Goal: Information Seeking & Learning: Learn about a topic

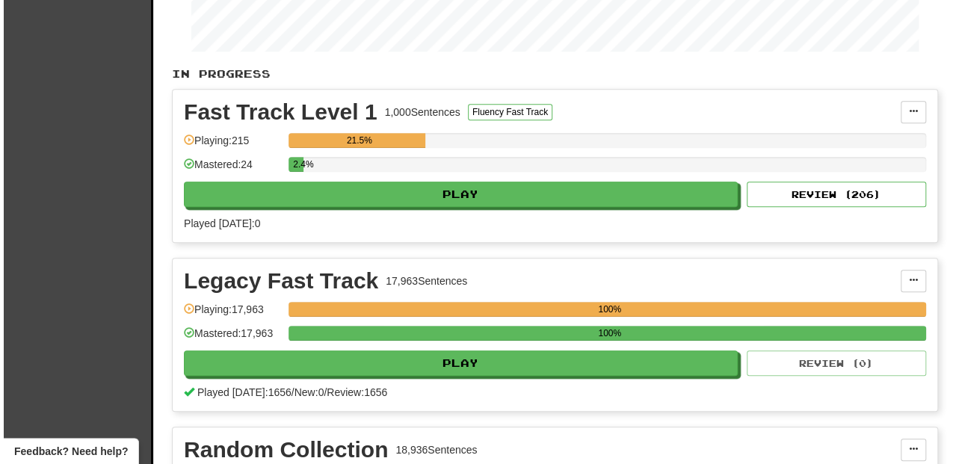
scroll to position [299, 0]
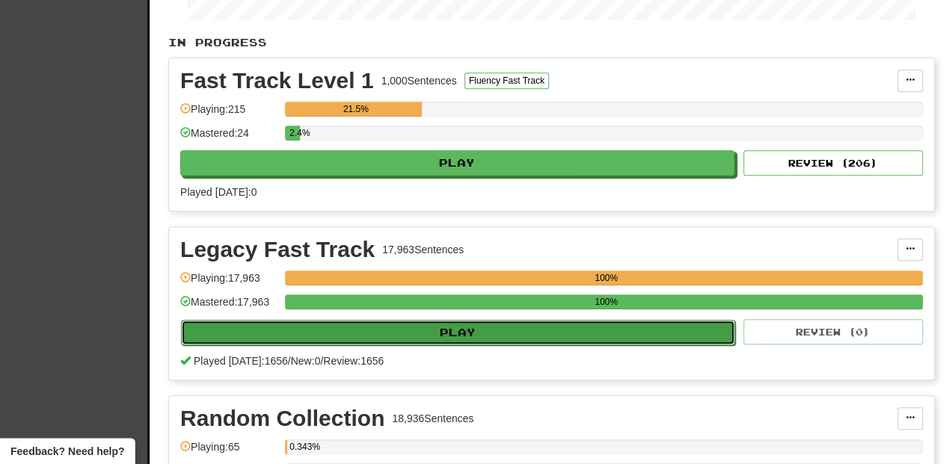
click at [425, 332] on button "Play" at bounding box center [458, 332] width 554 height 25
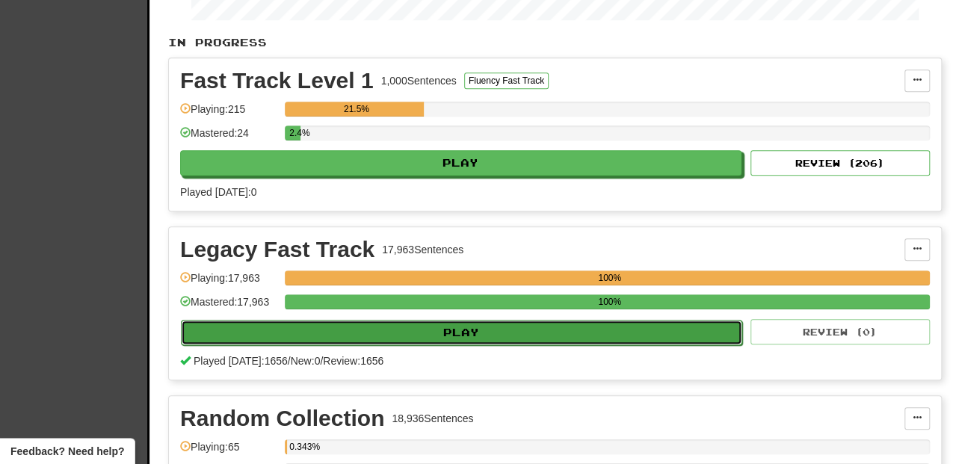
select select "**"
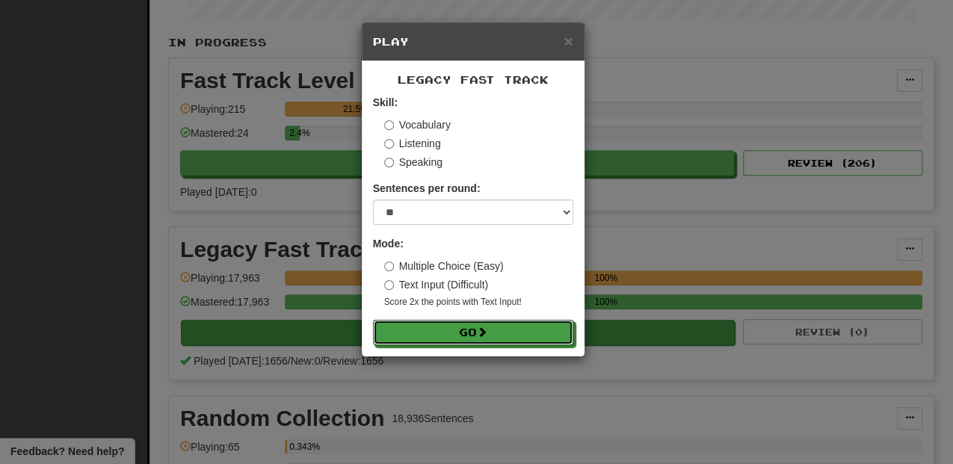
click at [425, 332] on button "Go" at bounding box center [473, 332] width 200 height 25
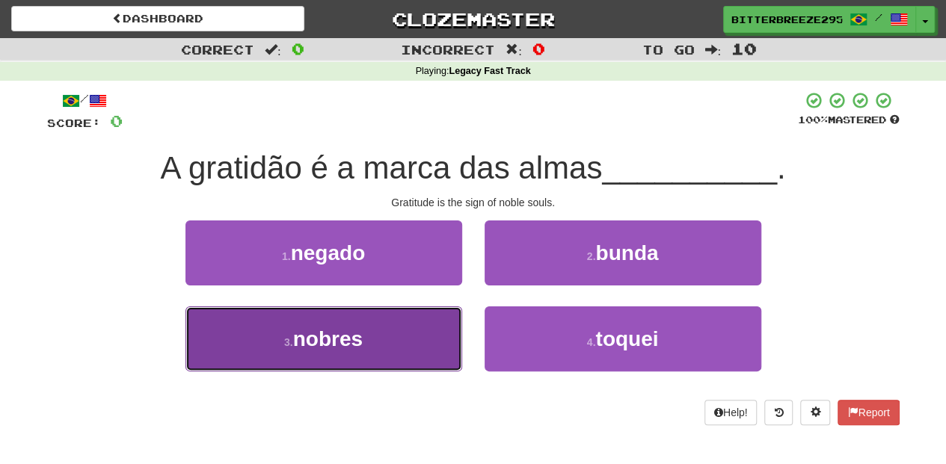
click at [386, 327] on button "3 . nobres" at bounding box center [323, 339] width 277 height 65
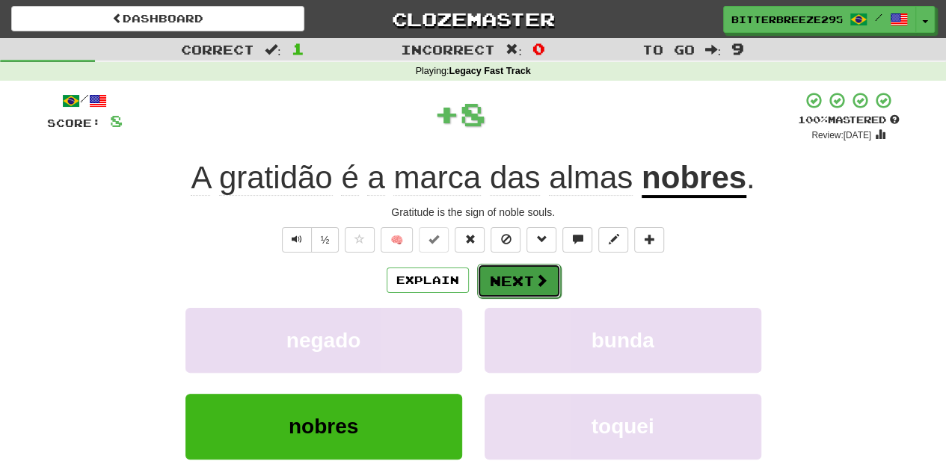
click at [511, 283] on button "Next" at bounding box center [519, 281] width 84 height 34
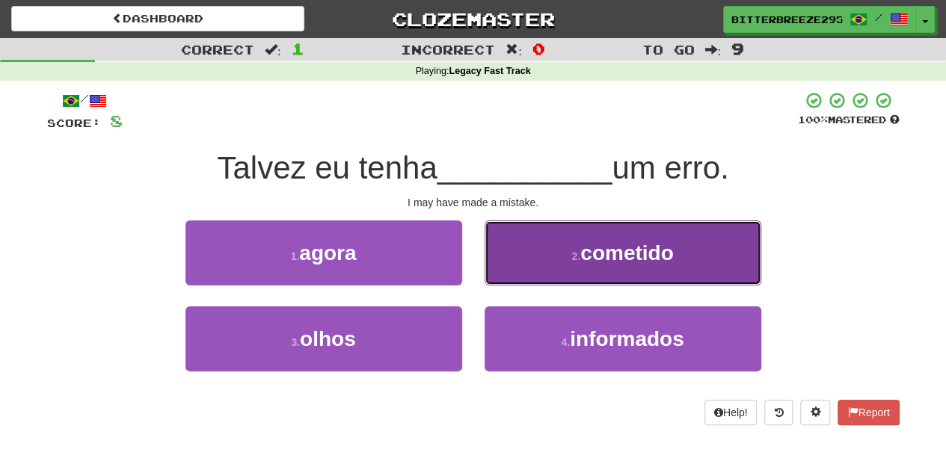
click at [515, 263] on button "2 . cometido" at bounding box center [623, 253] width 277 height 65
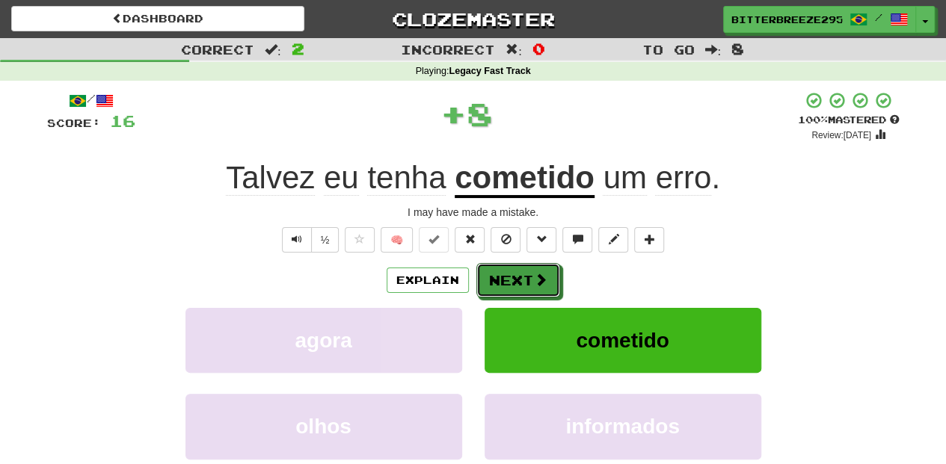
click at [515, 263] on button "Next" at bounding box center [518, 280] width 84 height 34
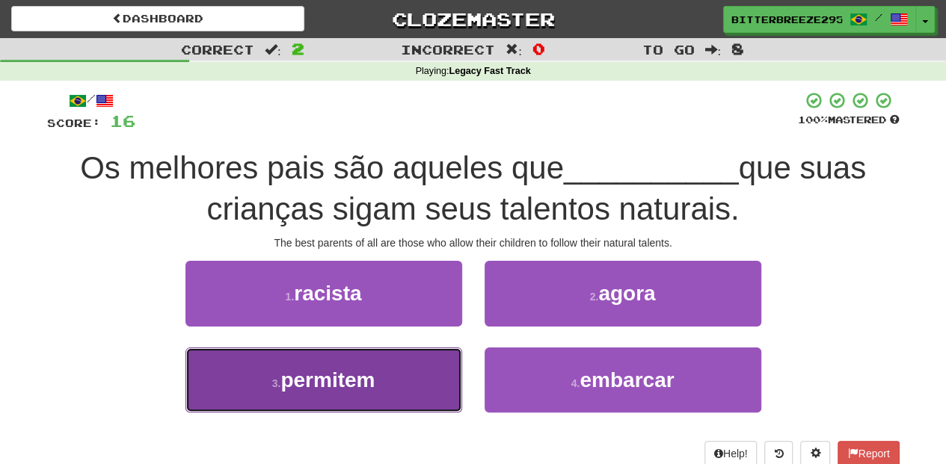
click at [372, 386] on span "permitem" at bounding box center [327, 380] width 94 height 23
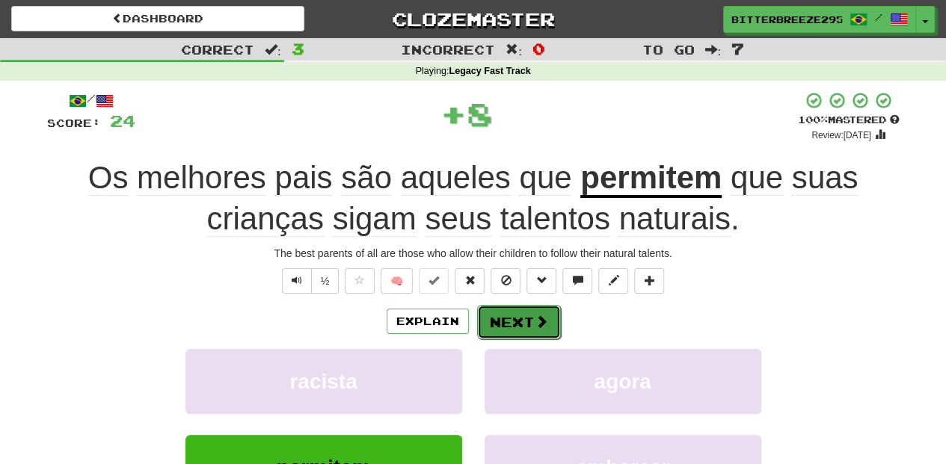
click at [508, 317] on button "Next" at bounding box center [519, 322] width 84 height 34
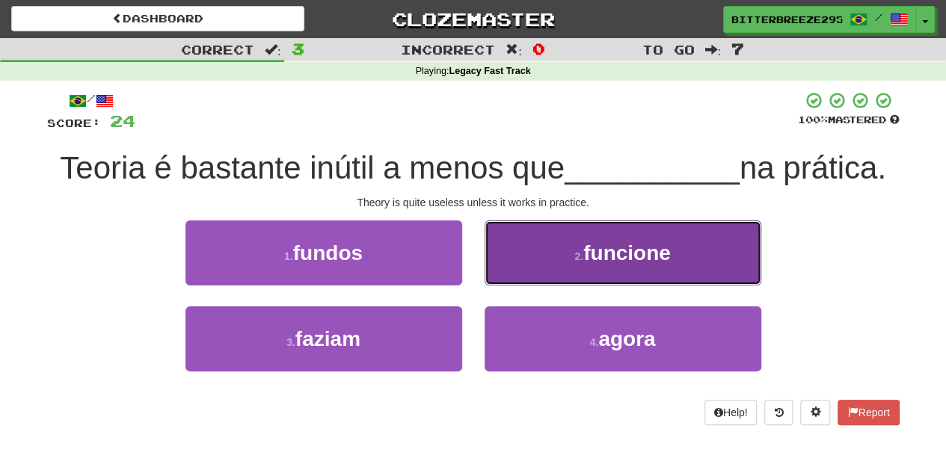
click at [496, 268] on button "2 . funcione" at bounding box center [623, 253] width 277 height 65
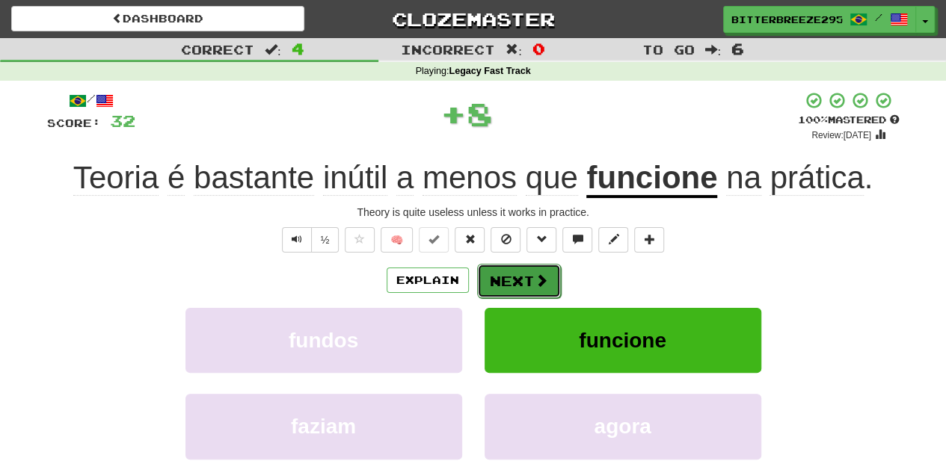
click at [495, 275] on button "Next" at bounding box center [519, 281] width 84 height 34
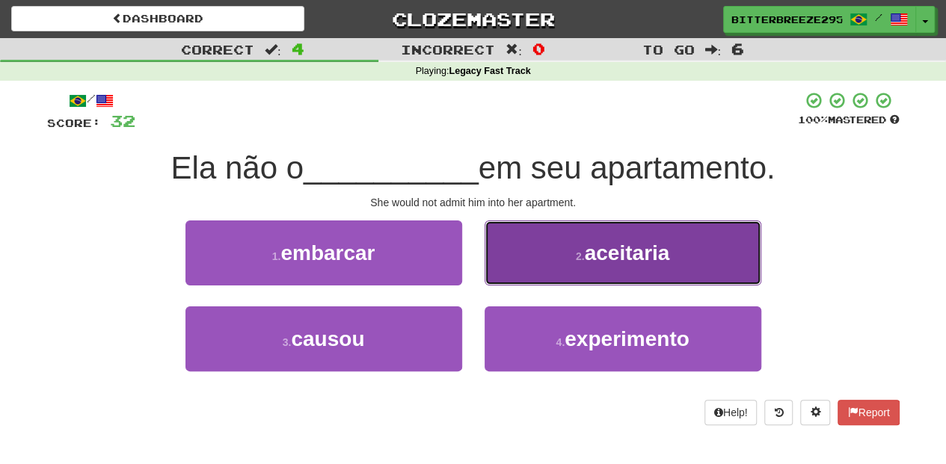
click at [505, 272] on button "2 . aceitaria" at bounding box center [623, 253] width 277 height 65
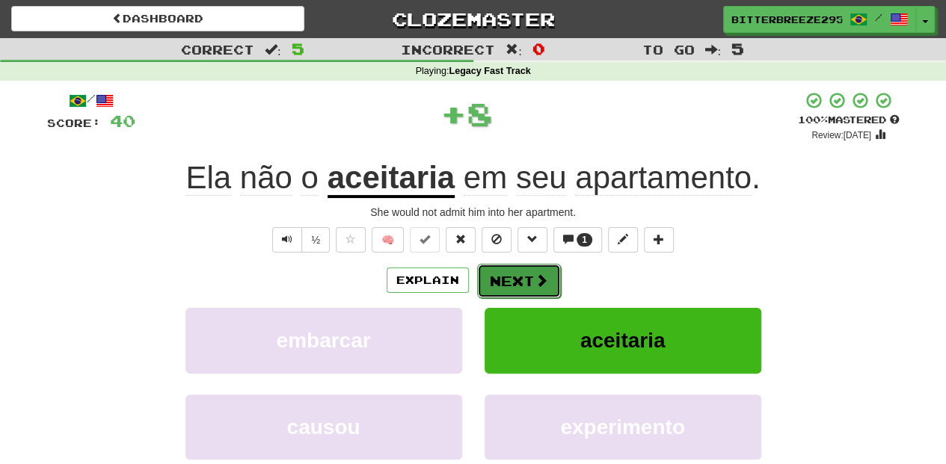
click at [505, 272] on button "Next" at bounding box center [519, 281] width 84 height 34
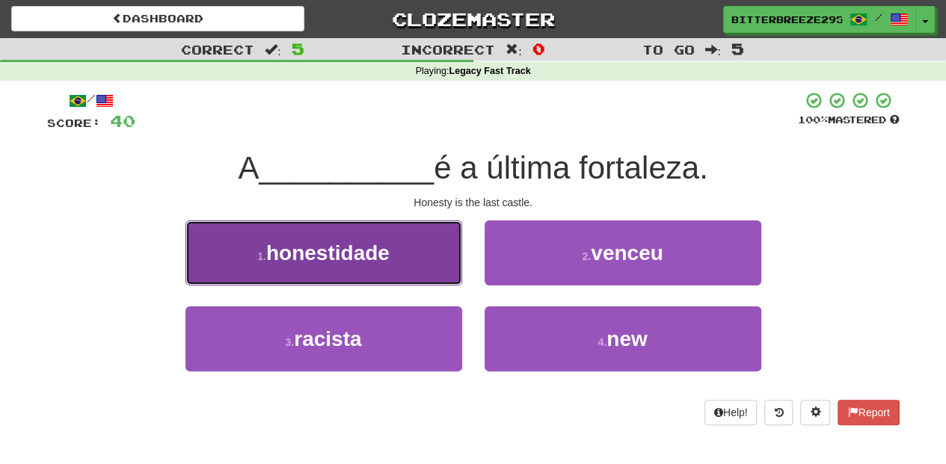
click at [408, 269] on button "1 . honestidade" at bounding box center [323, 253] width 277 height 65
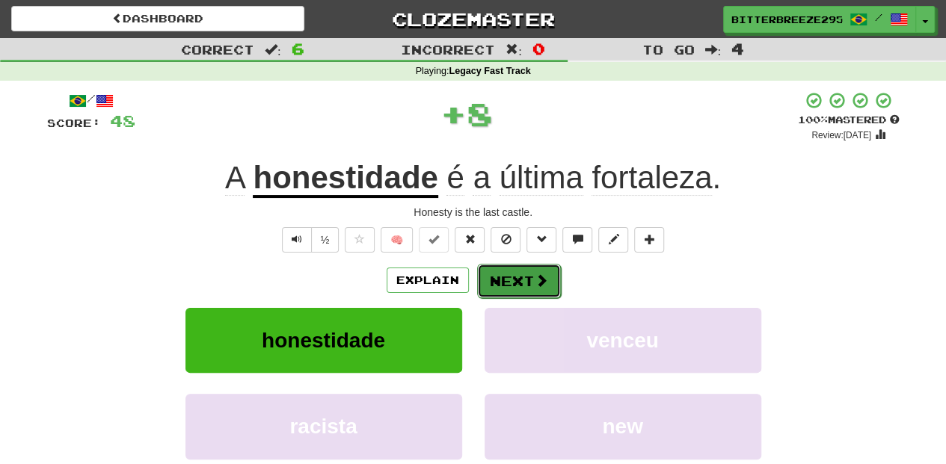
click at [503, 286] on button "Next" at bounding box center [519, 281] width 84 height 34
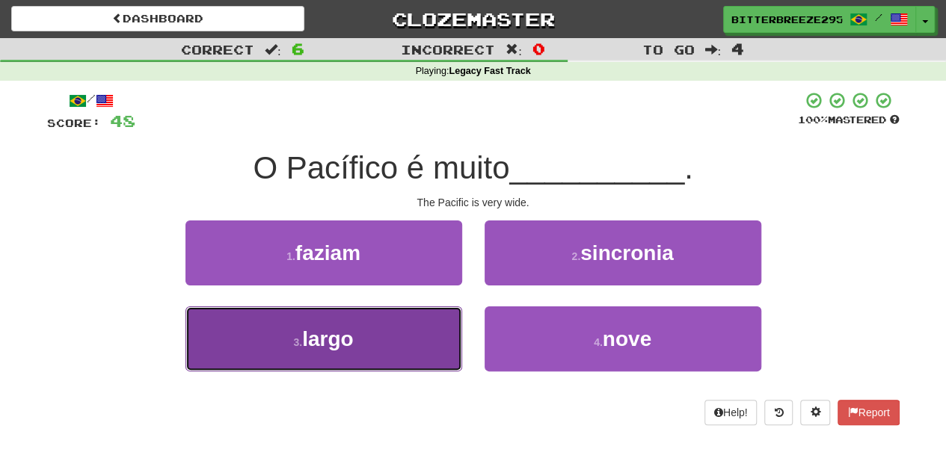
click at [403, 345] on button "3 . largo" at bounding box center [323, 339] width 277 height 65
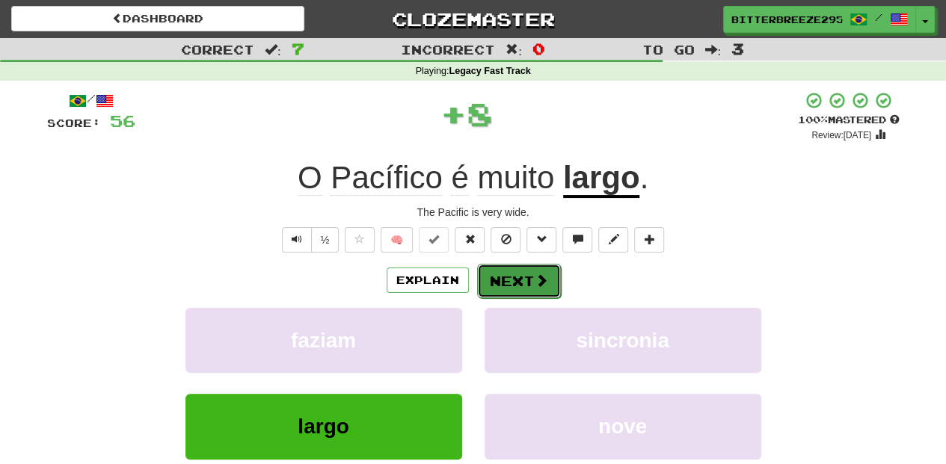
click at [510, 289] on button "Next" at bounding box center [519, 281] width 84 height 34
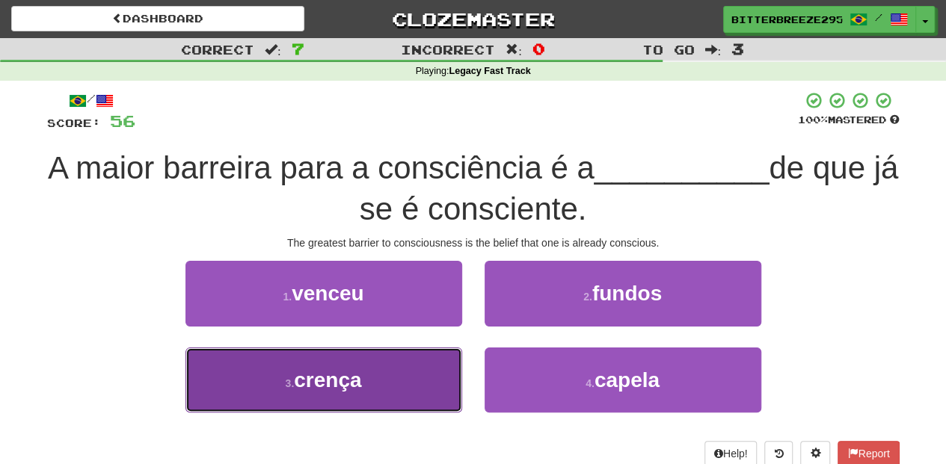
click at [388, 367] on button "3 . crença" at bounding box center [323, 380] width 277 height 65
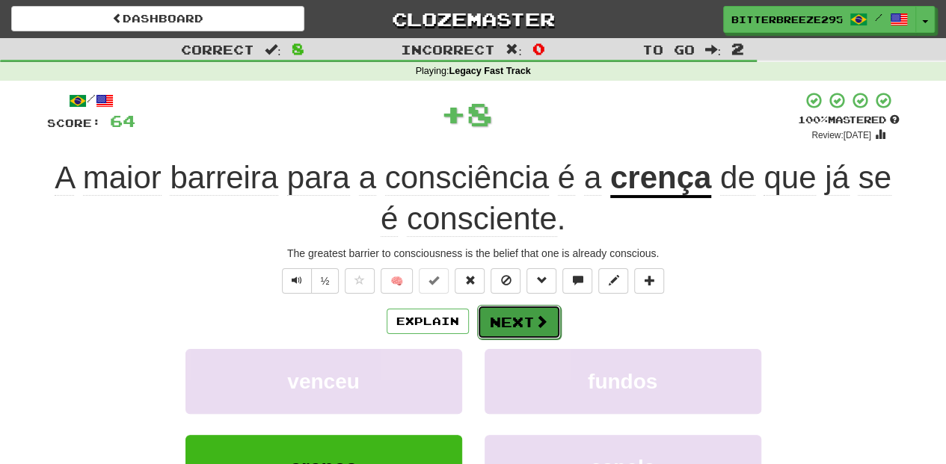
click at [496, 322] on button "Next" at bounding box center [519, 322] width 84 height 34
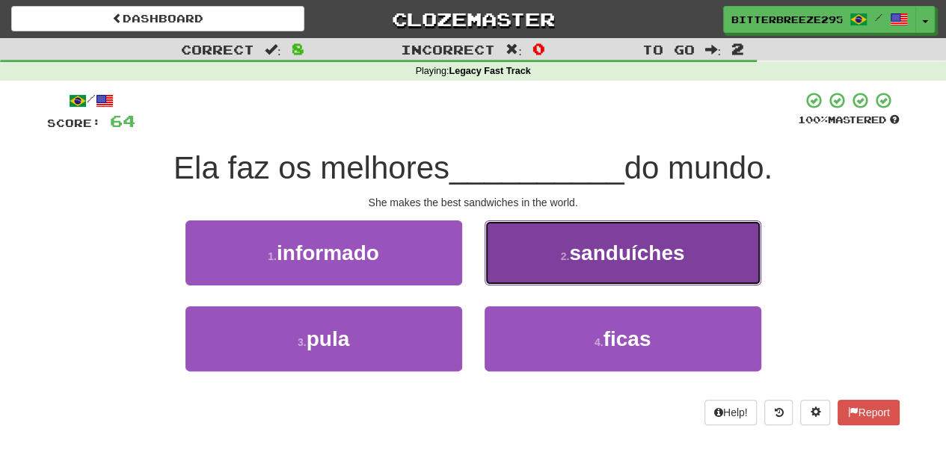
click at [526, 274] on button "2 . sanduíches" at bounding box center [623, 253] width 277 height 65
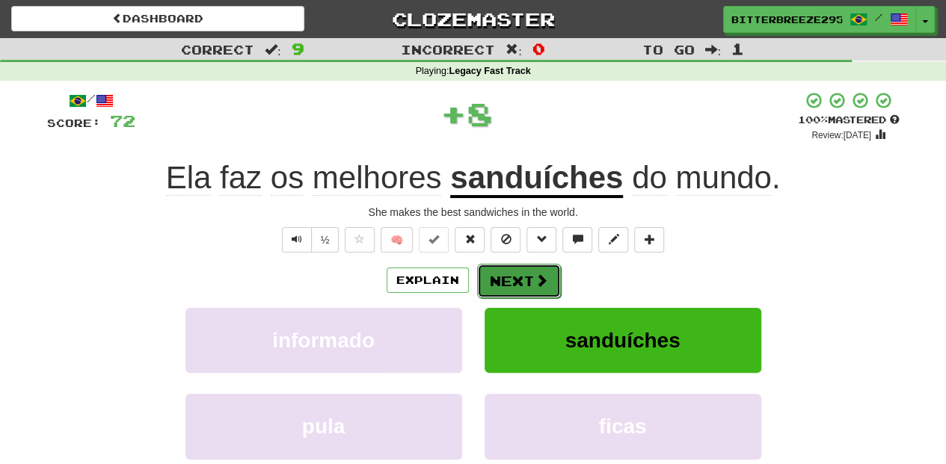
click at [516, 277] on button "Next" at bounding box center [519, 281] width 84 height 34
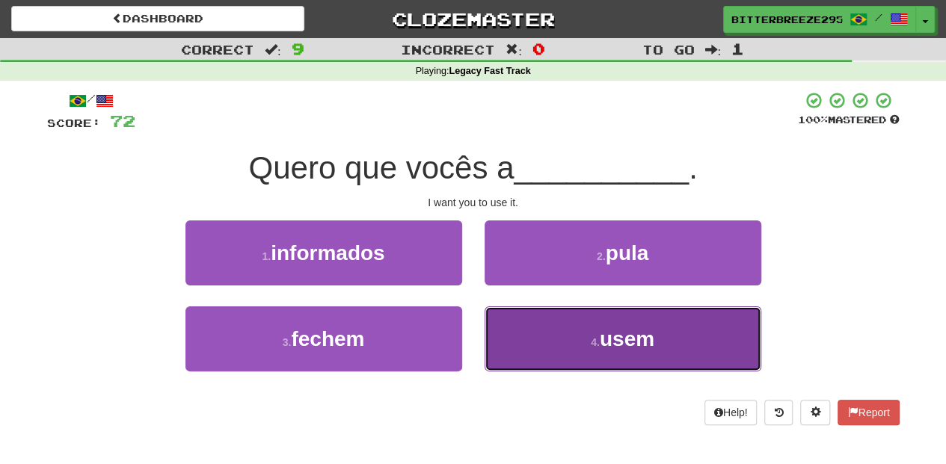
click at [513, 346] on button "4 . usem" at bounding box center [623, 339] width 277 height 65
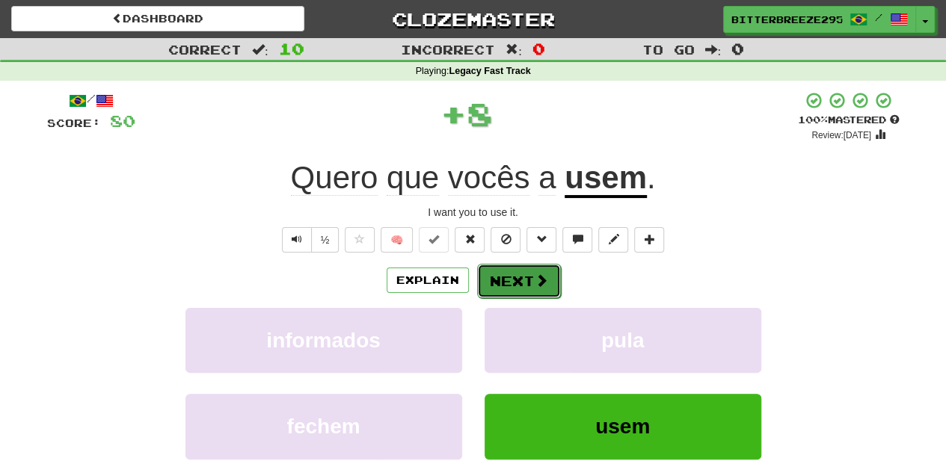
click at [505, 281] on button "Next" at bounding box center [519, 281] width 84 height 34
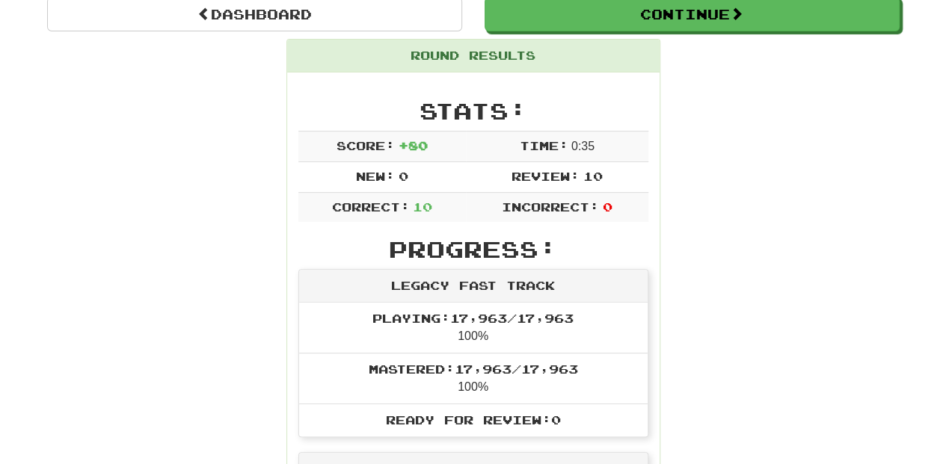
scroll to position [99, 0]
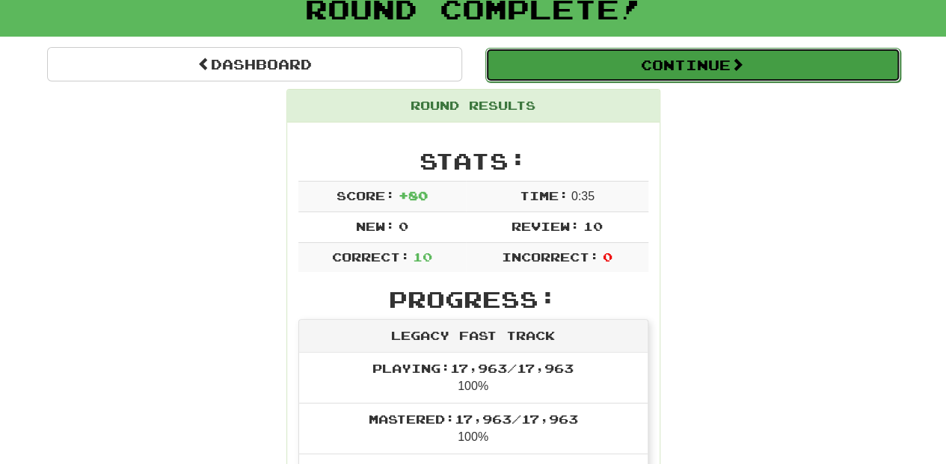
click at [604, 70] on button "Continue" at bounding box center [692, 65] width 415 height 34
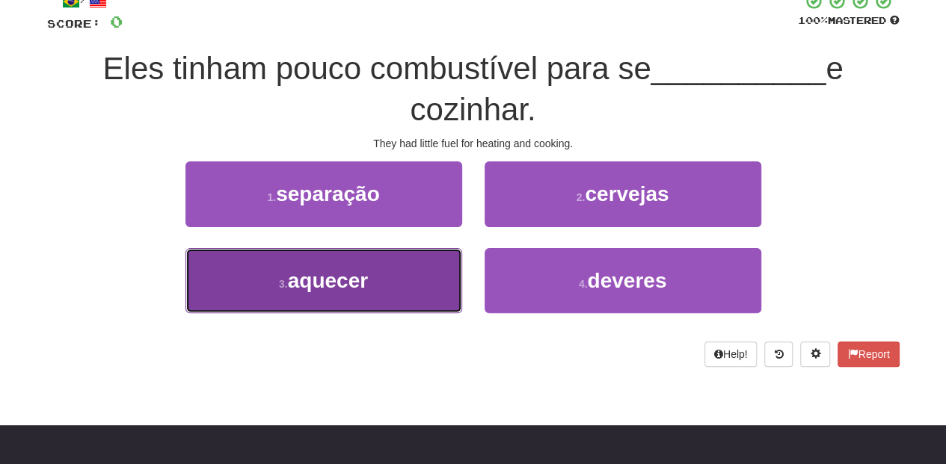
click at [422, 277] on button "3 . aquecer" at bounding box center [323, 280] width 277 height 65
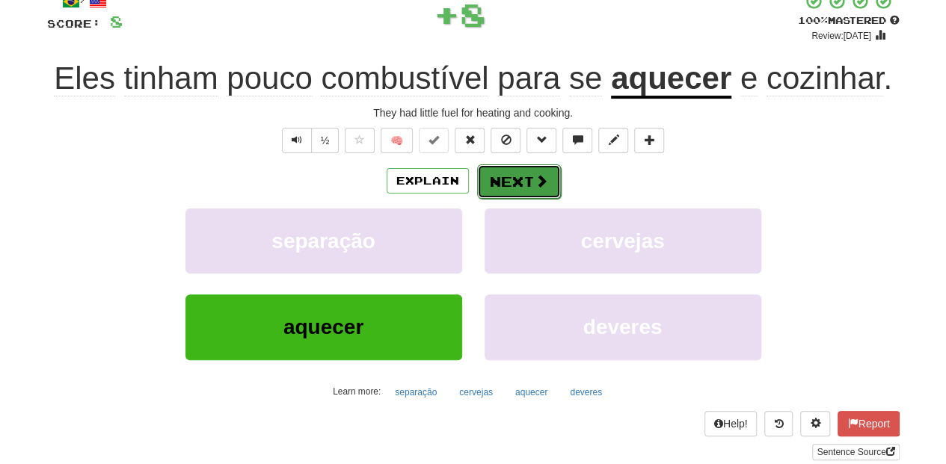
click at [526, 166] on button "Next" at bounding box center [519, 181] width 84 height 34
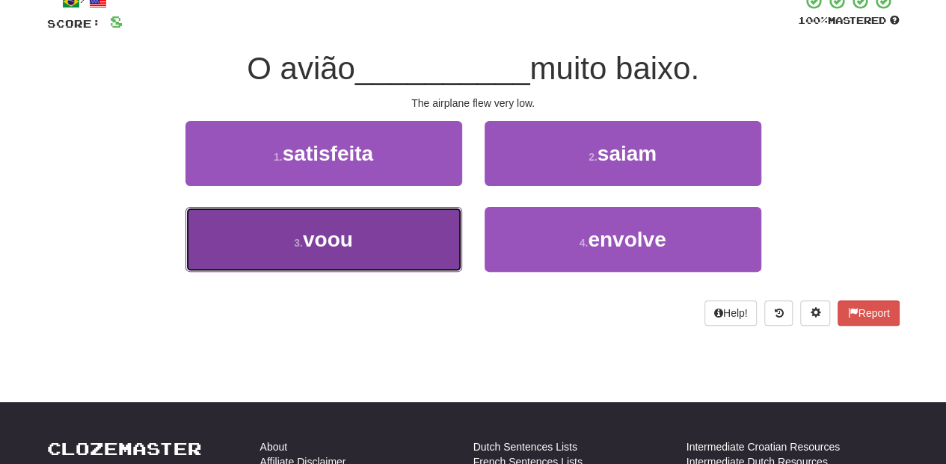
click at [424, 248] on button "3 . voou" at bounding box center [323, 239] width 277 height 65
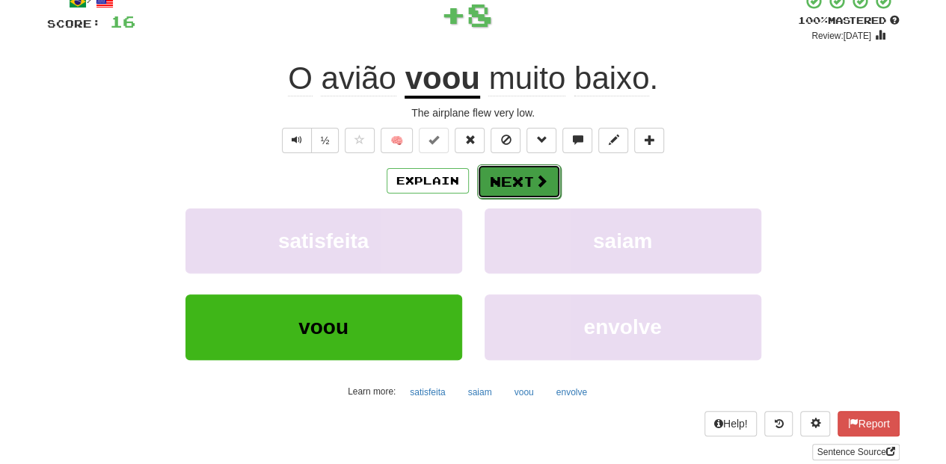
click at [507, 186] on button "Next" at bounding box center [519, 181] width 84 height 34
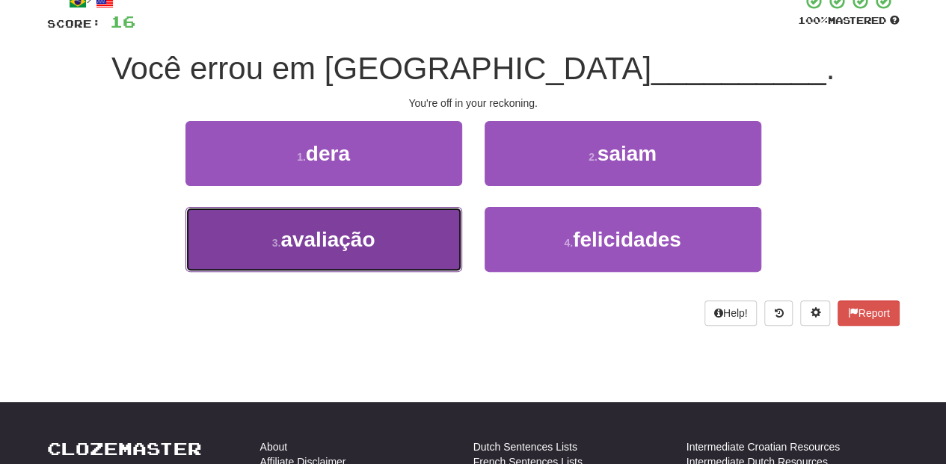
click at [393, 242] on button "3 . avaliação" at bounding box center [323, 239] width 277 height 65
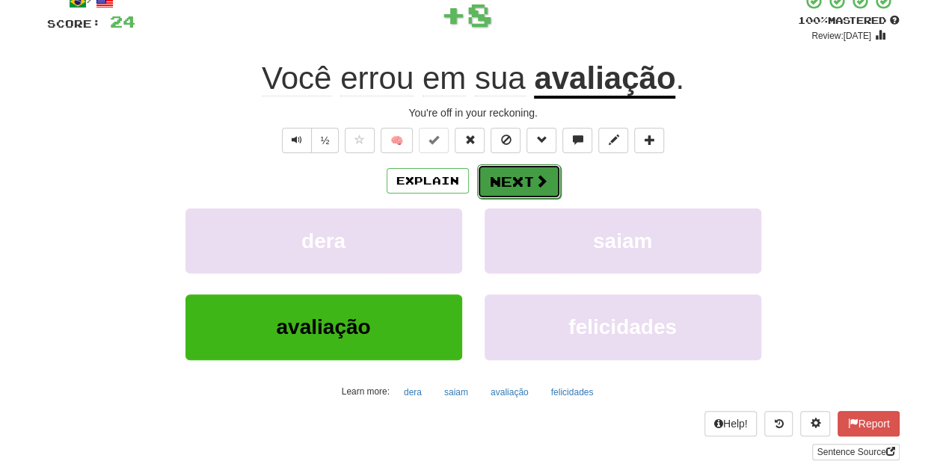
click at [501, 182] on button "Next" at bounding box center [519, 181] width 84 height 34
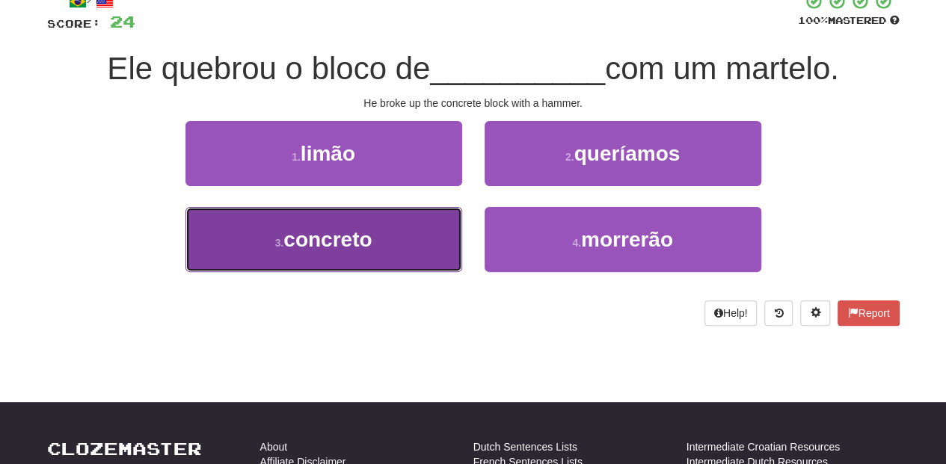
click at [351, 236] on span "concreto" at bounding box center [327, 239] width 88 height 23
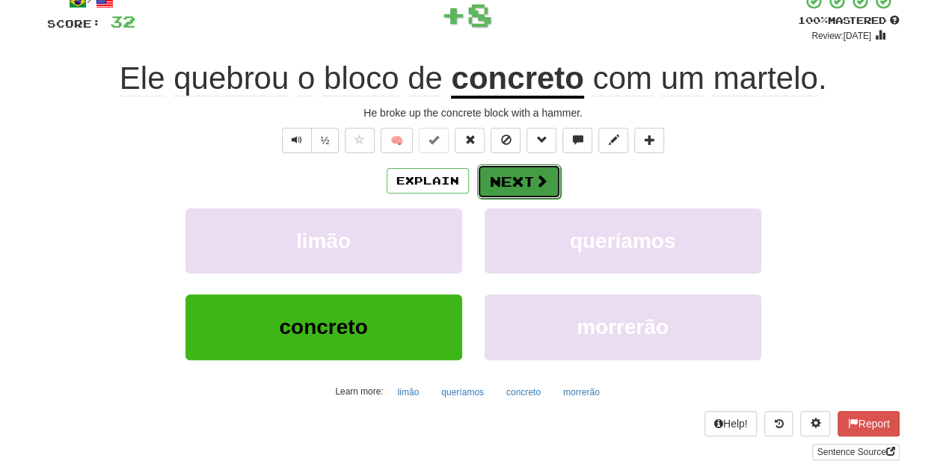
click at [487, 179] on button "Next" at bounding box center [519, 181] width 84 height 34
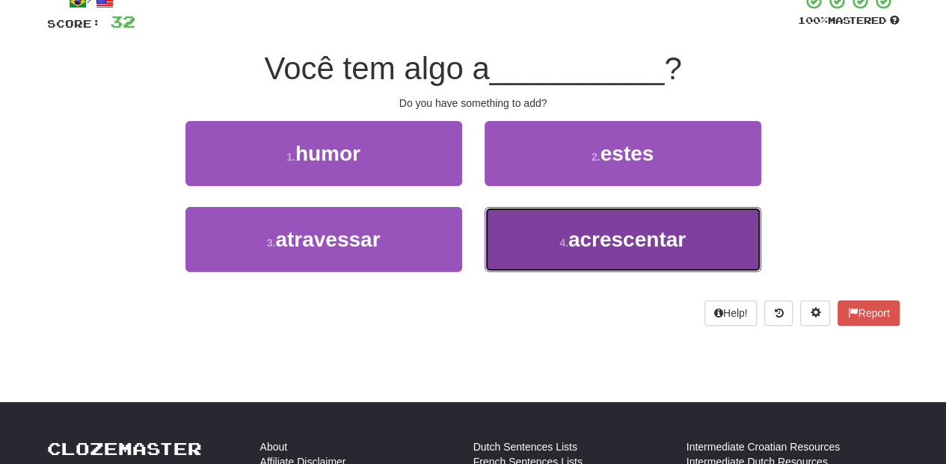
click at [505, 239] on button "4 . acrescentar" at bounding box center [623, 239] width 277 height 65
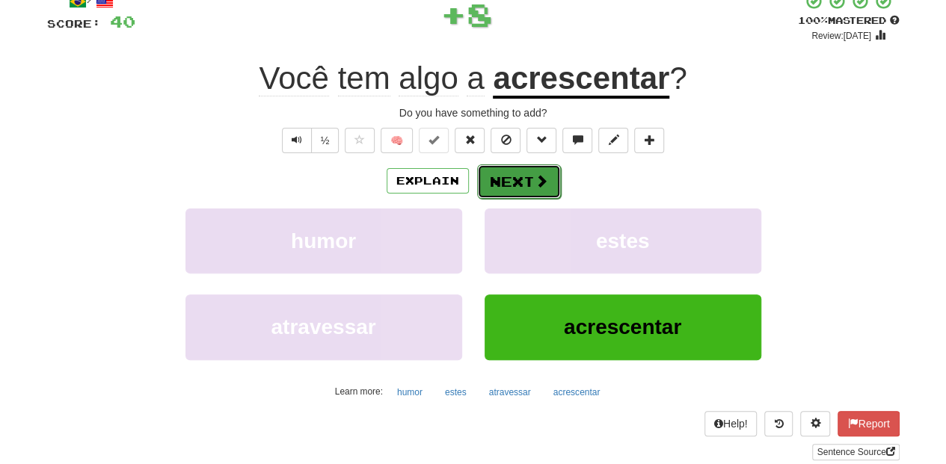
click at [497, 184] on button "Next" at bounding box center [519, 181] width 84 height 34
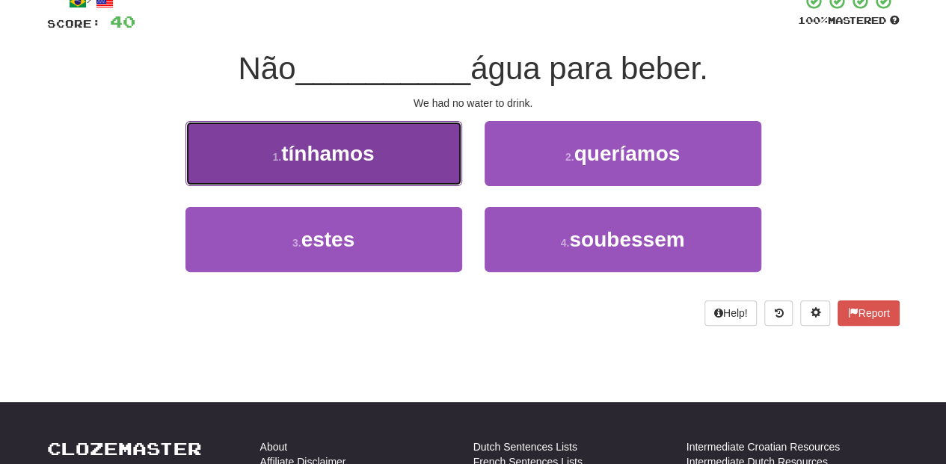
click at [420, 170] on button "1 . tínhamos" at bounding box center [323, 153] width 277 height 65
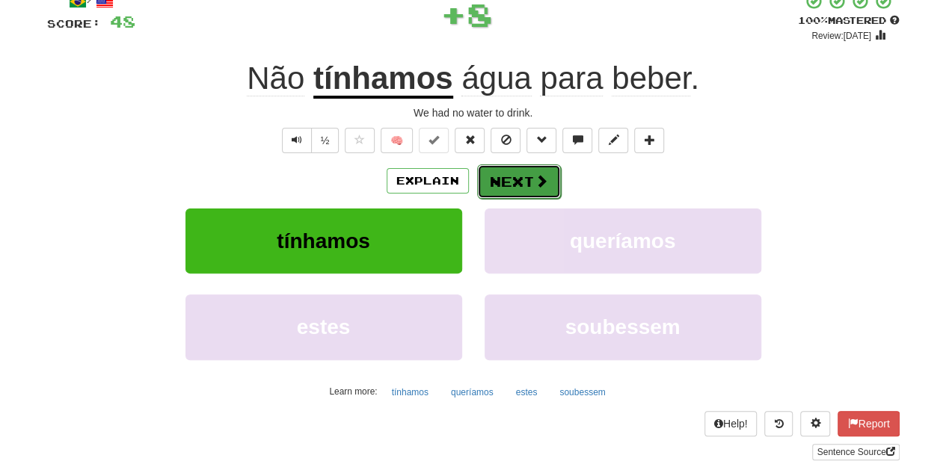
click at [506, 182] on button "Next" at bounding box center [519, 181] width 84 height 34
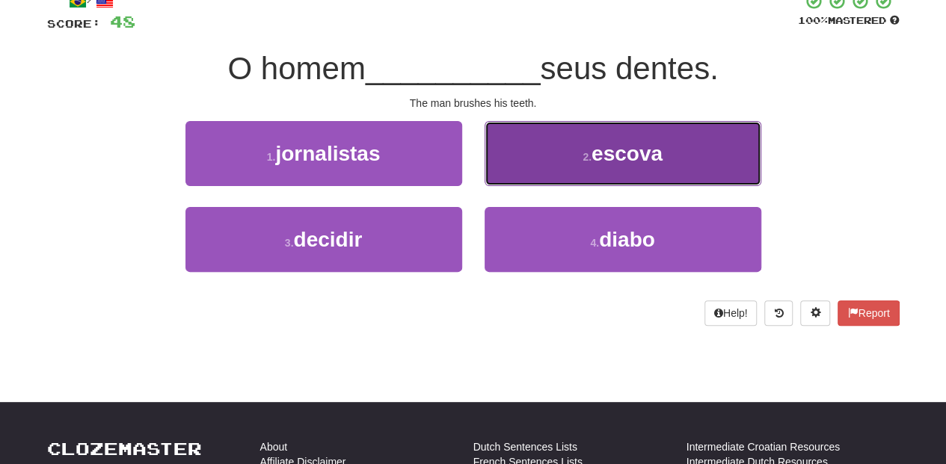
click at [511, 175] on button "2 . escova" at bounding box center [623, 153] width 277 height 65
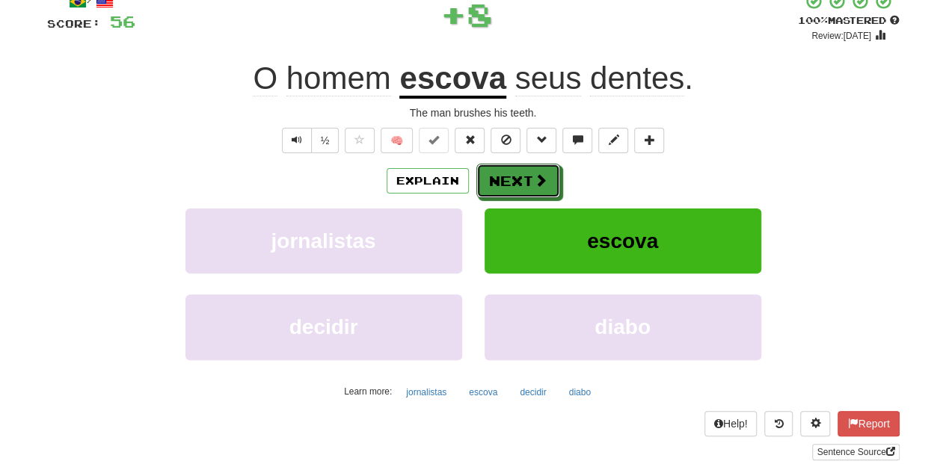
click at [511, 175] on button "Next" at bounding box center [518, 181] width 84 height 34
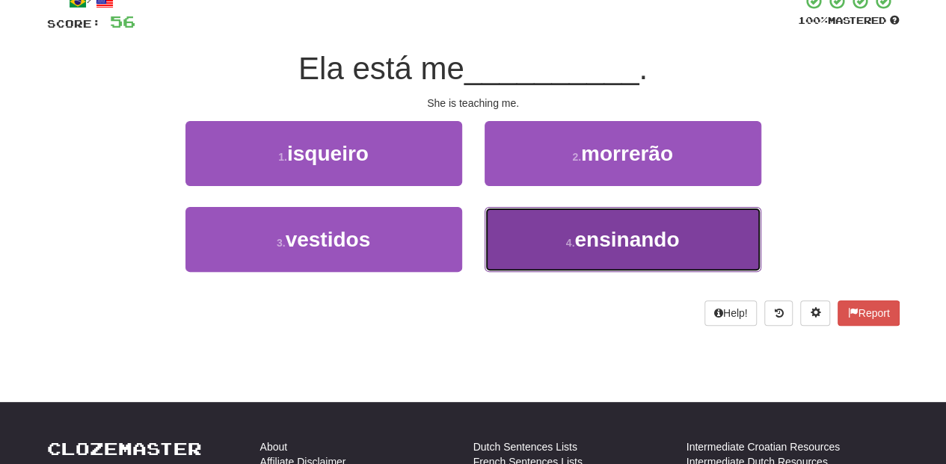
click at [537, 239] on button "4 . ensinando" at bounding box center [623, 239] width 277 height 65
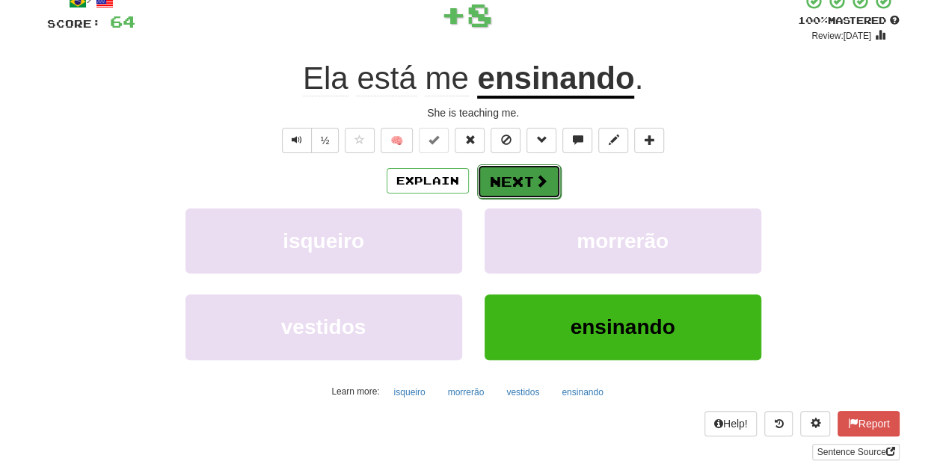
click at [500, 183] on button "Next" at bounding box center [519, 181] width 84 height 34
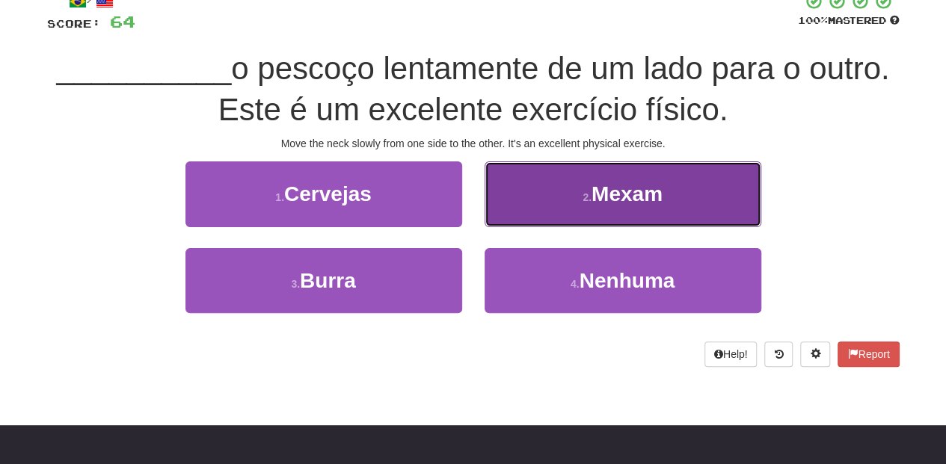
click at [528, 202] on button "2 . Mexam" at bounding box center [623, 194] width 277 height 65
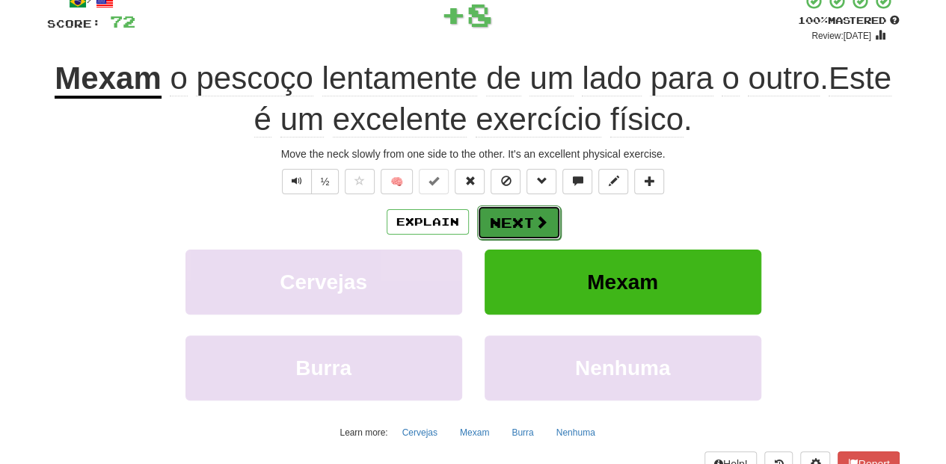
click at [511, 224] on button "Next" at bounding box center [519, 223] width 84 height 34
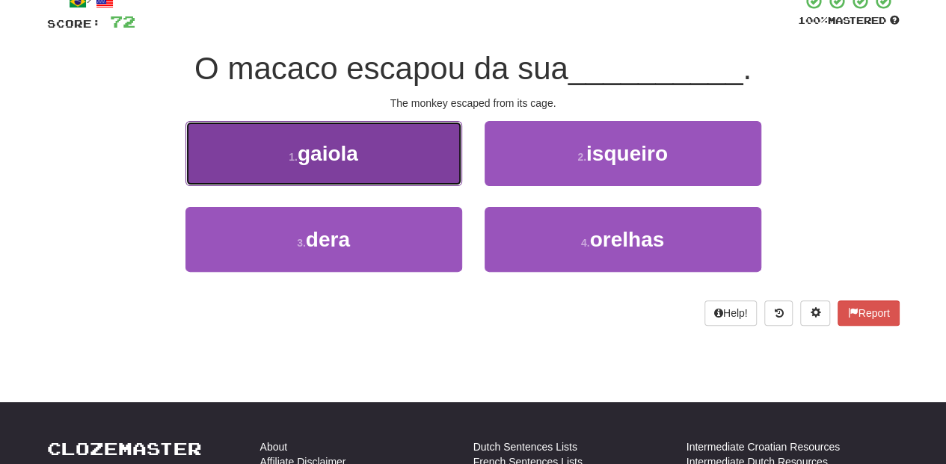
click at [429, 179] on button "1 . gaiola" at bounding box center [323, 153] width 277 height 65
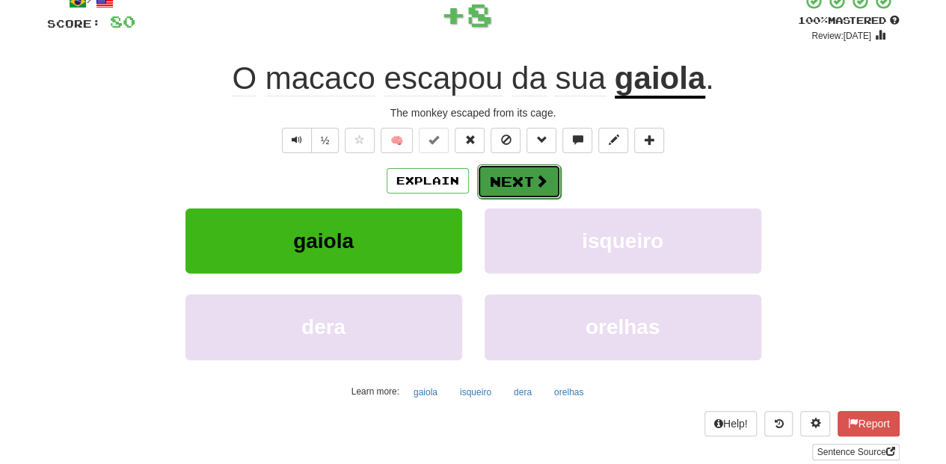
click at [519, 188] on button "Next" at bounding box center [519, 181] width 84 height 34
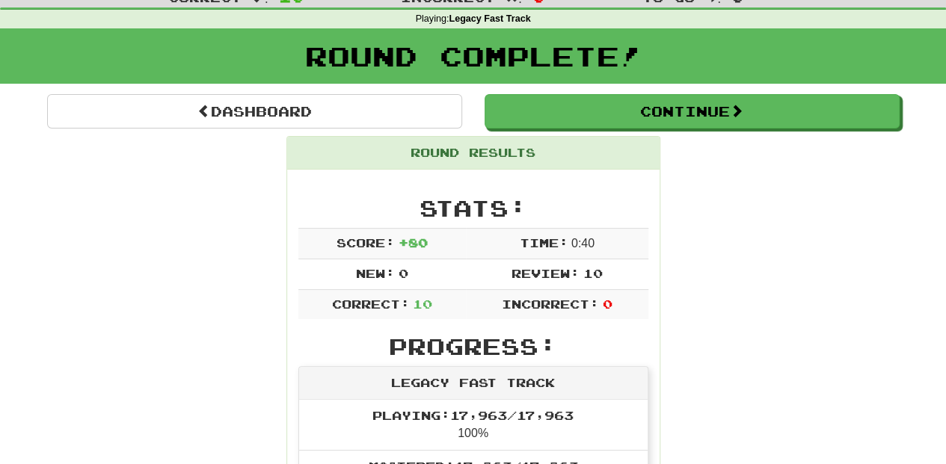
scroll to position [15, 0]
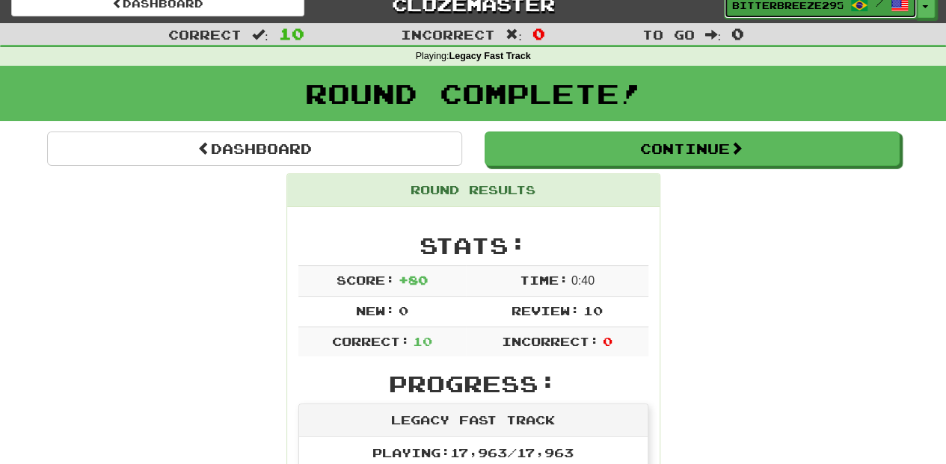
click at [744, 0] on span "BitterBreeze2956" at bounding box center [787, 5] width 111 height 13
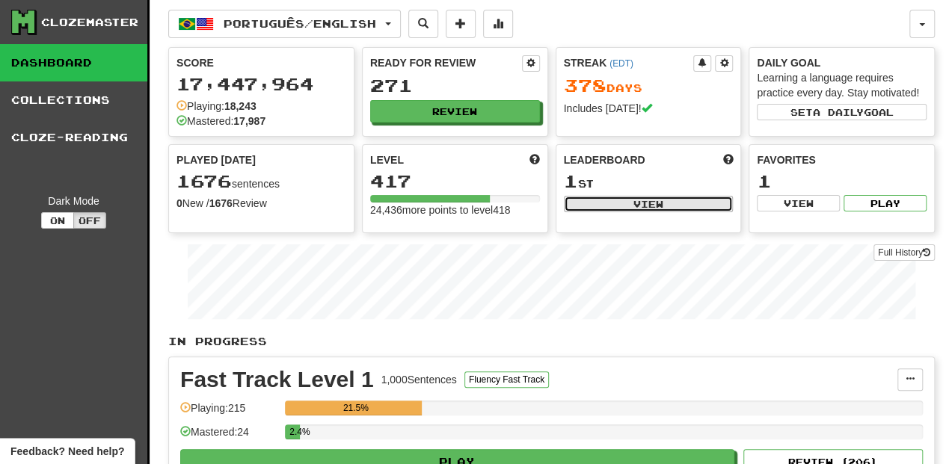
click at [623, 199] on button "View" at bounding box center [649, 204] width 170 height 16
select select "**********"
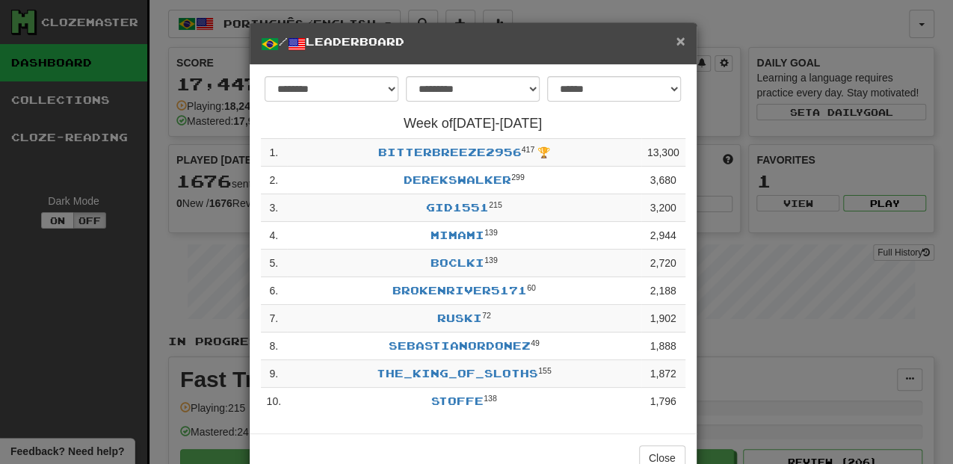
click at [676, 37] on span "×" at bounding box center [680, 40] width 9 height 17
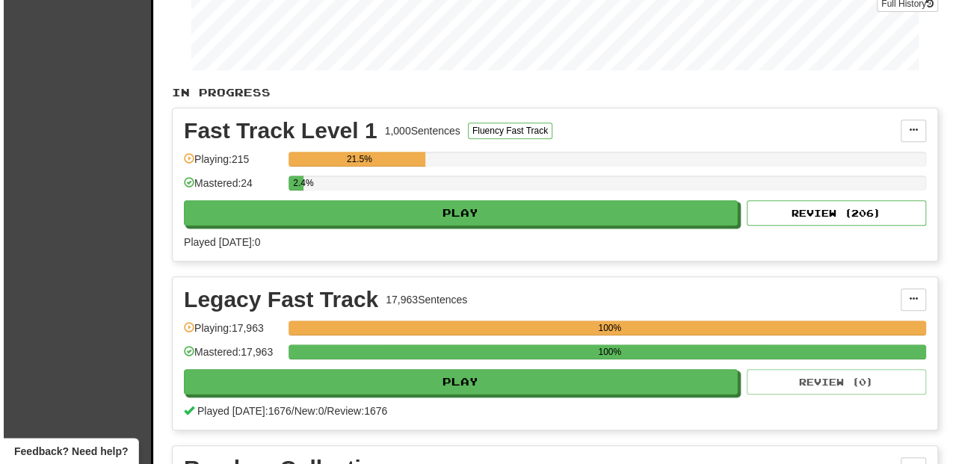
scroll to position [299, 0]
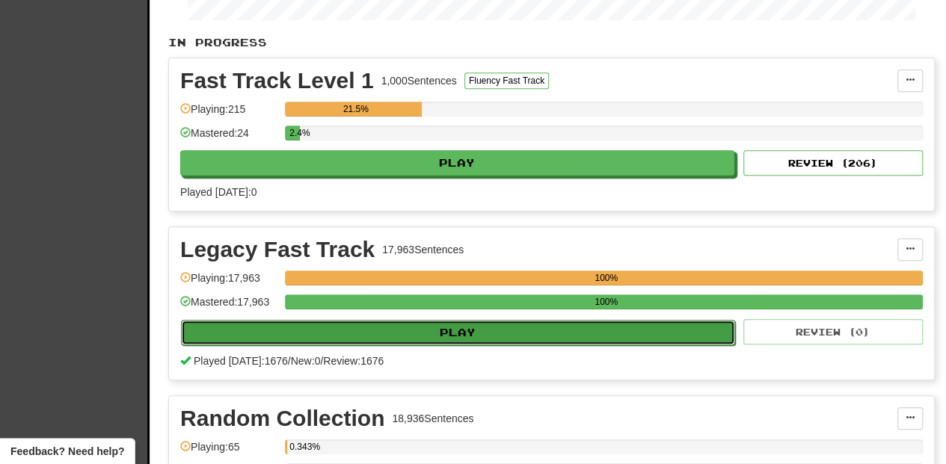
click at [464, 329] on button "Play" at bounding box center [458, 332] width 554 height 25
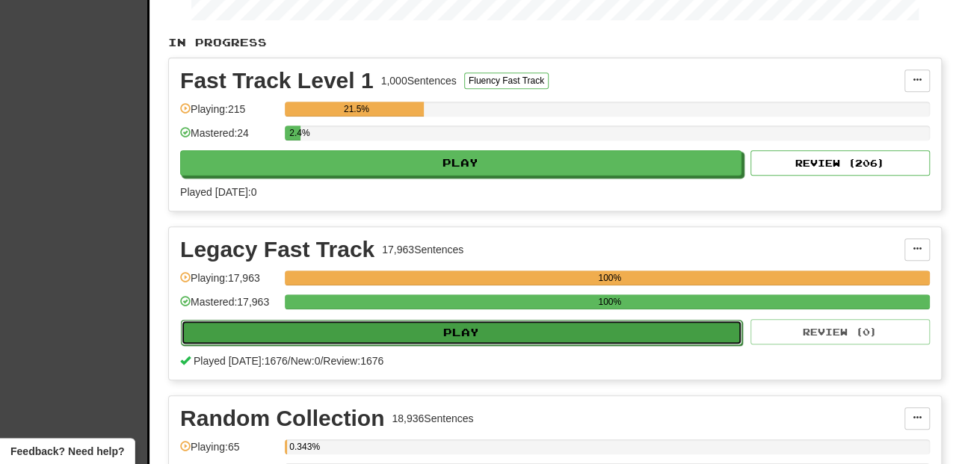
select select "**"
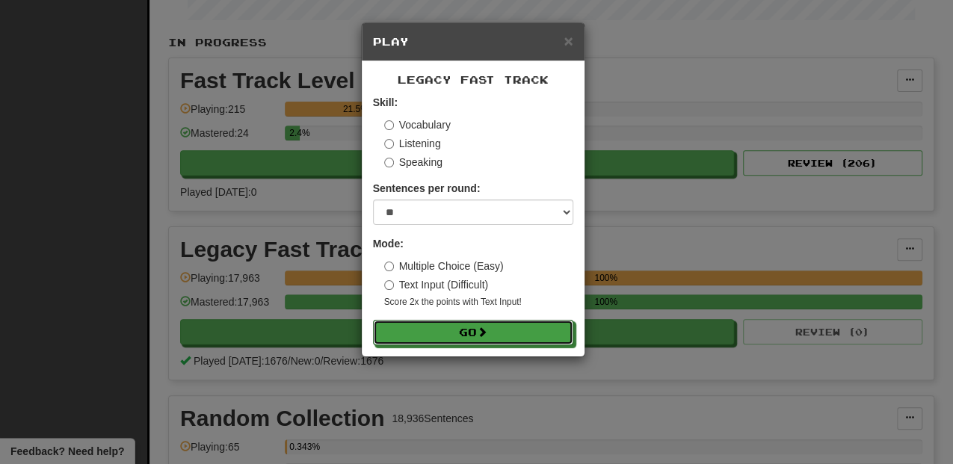
click at [465, 327] on button "Go" at bounding box center [473, 332] width 200 height 25
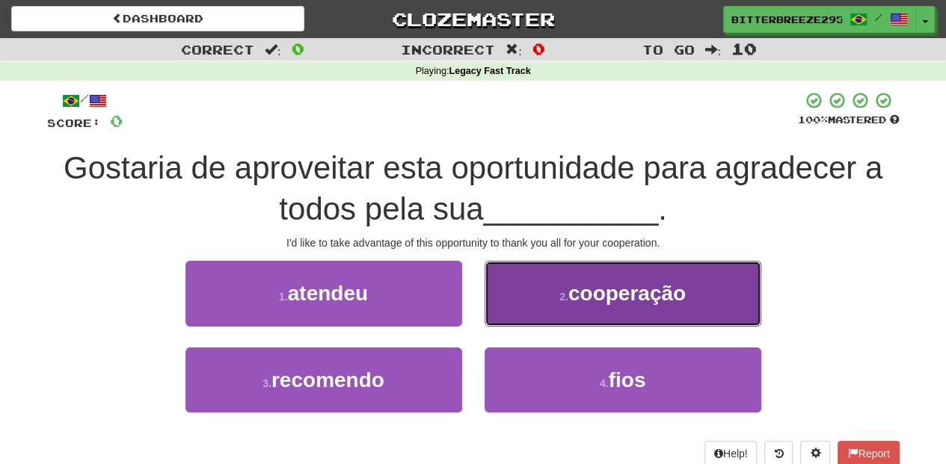
click at [521, 323] on button "2 . cooperação" at bounding box center [623, 293] width 277 height 65
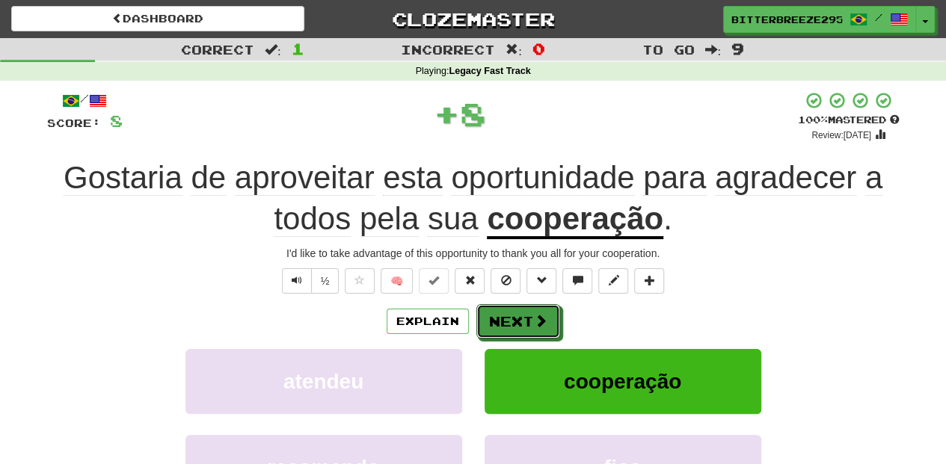
click at [521, 323] on button "Next" at bounding box center [518, 321] width 84 height 34
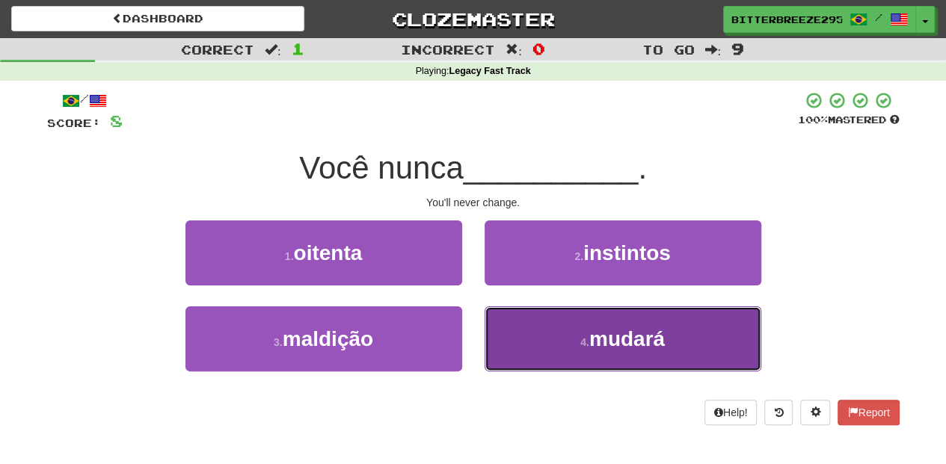
click at [519, 328] on button "4 . mudará" at bounding box center [623, 339] width 277 height 65
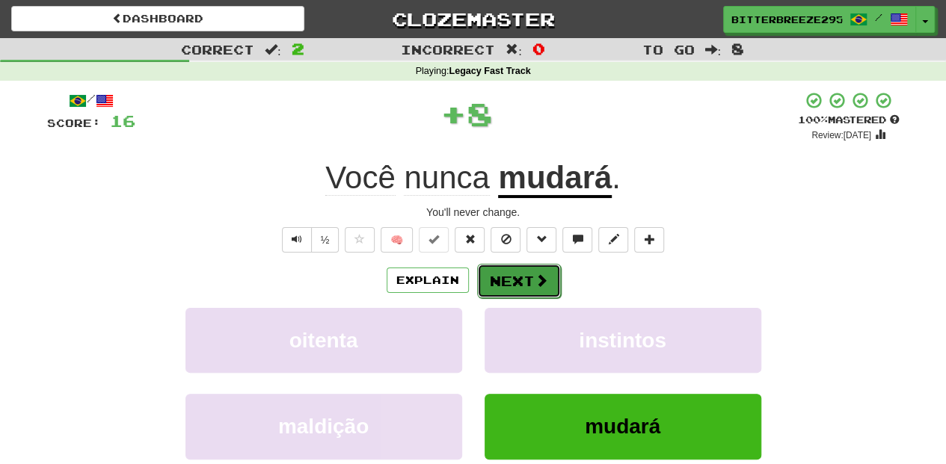
click at [496, 280] on button "Next" at bounding box center [519, 281] width 84 height 34
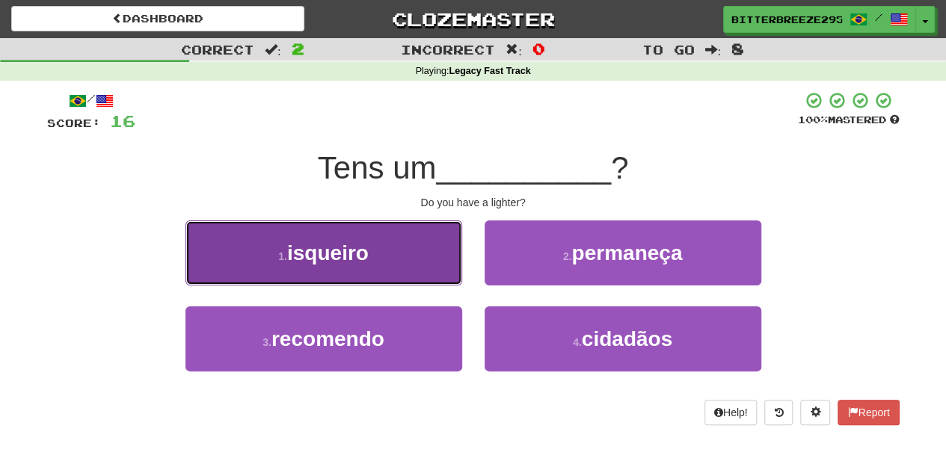
click at [438, 271] on button "1 . isqueiro" at bounding box center [323, 253] width 277 height 65
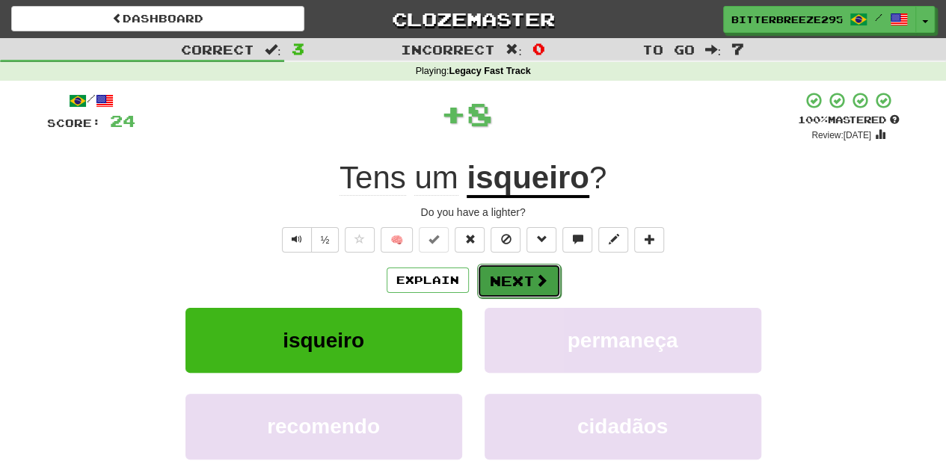
click at [486, 275] on button "Next" at bounding box center [519, 281] width 84 height 34
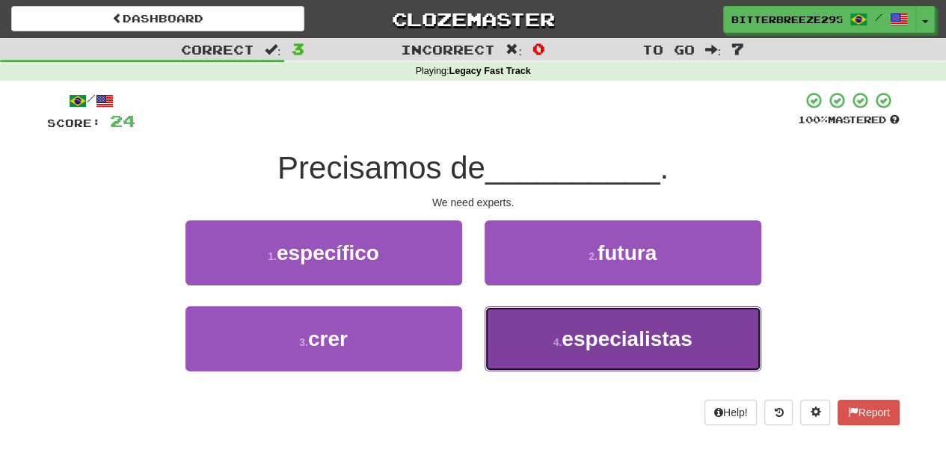
click at [523, 326] on button "4 . especialistas" at bounding box center [623, 339] width 277 height 65
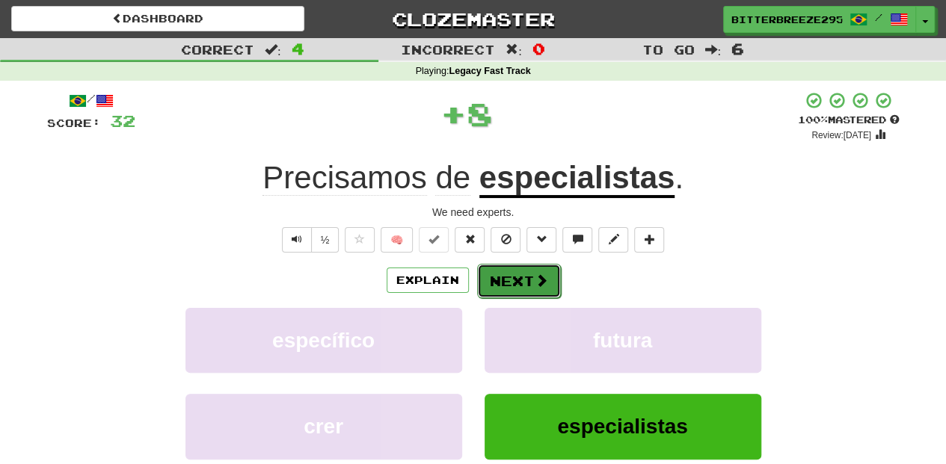
click at [535, 277] on span at bounding box center [541, 280] width 13 height 13
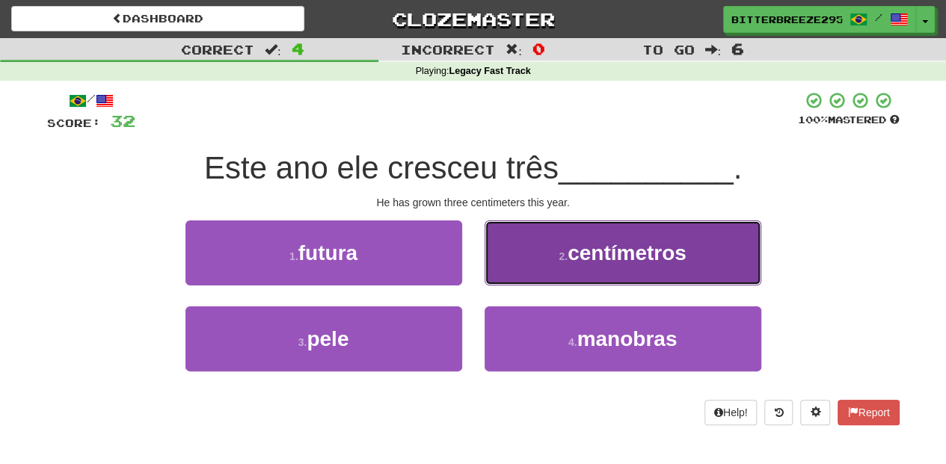
click at [531, 251] on button "2 . centímetros" at bounding box center [623, 253] width 277 height 65
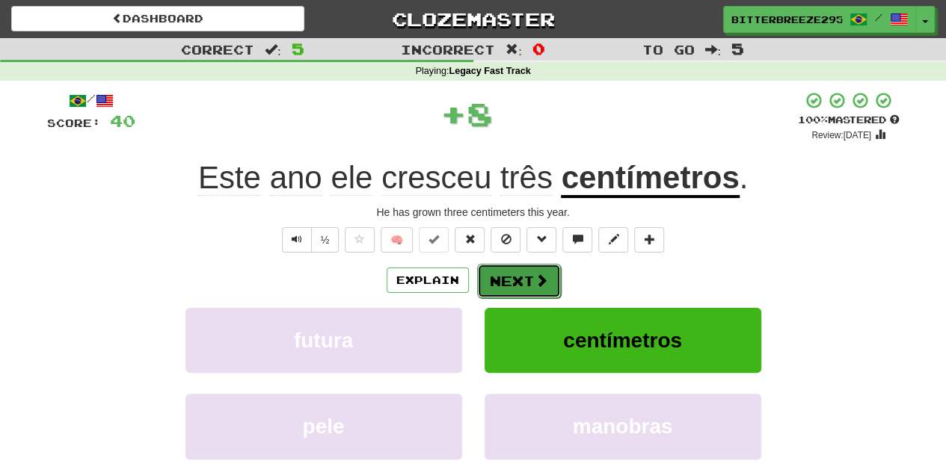
click at [477, 276] on button "Next" at bounding box center [519, 281] width 84 height 34
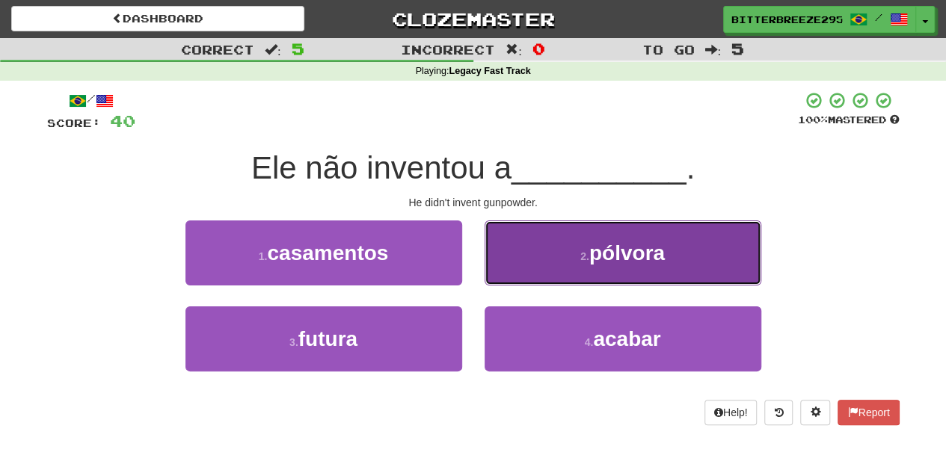
click at [543, 278] on button "2 . pólvora" at bounding box center [623, 253] width 277 height 65
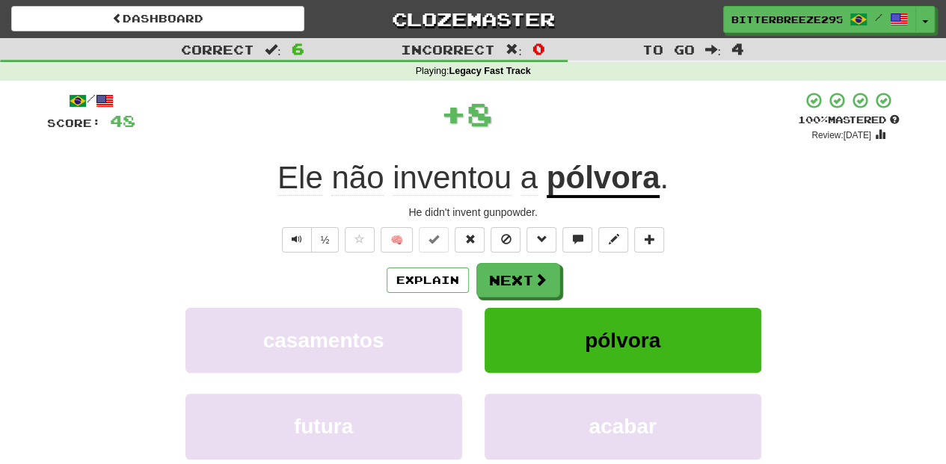
click at [543, 278] on span at bounding box center [540, 279] width 13 height 13
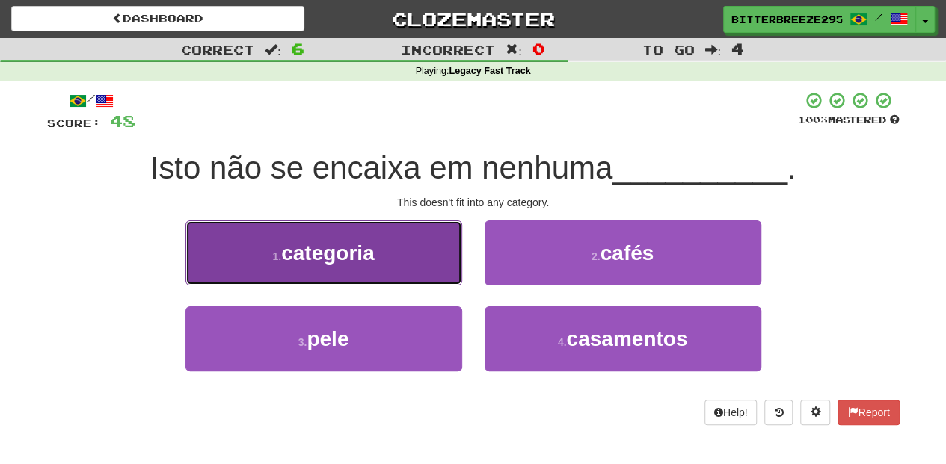
click at [387, 274] on button "1 . categoria" at bounding box center [323, 253] width 277 height 65
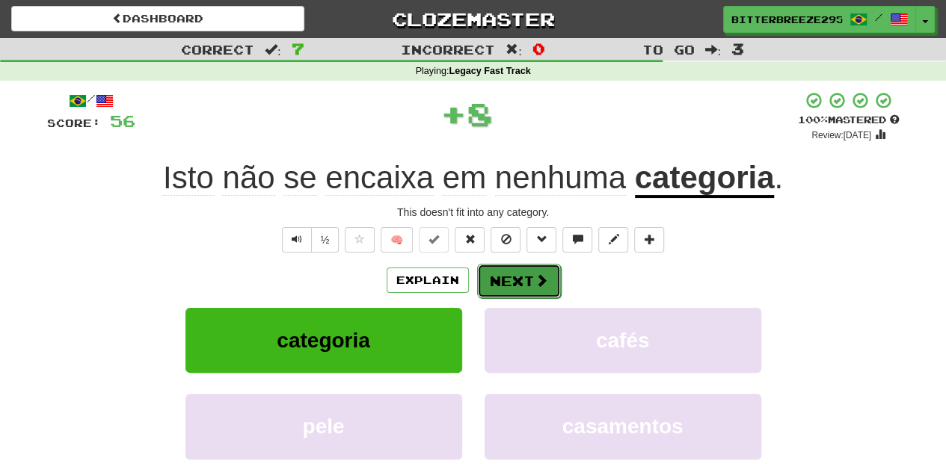
click at [504, 286] on button "Next" at bounding box center [519, 281] width 84 height 34
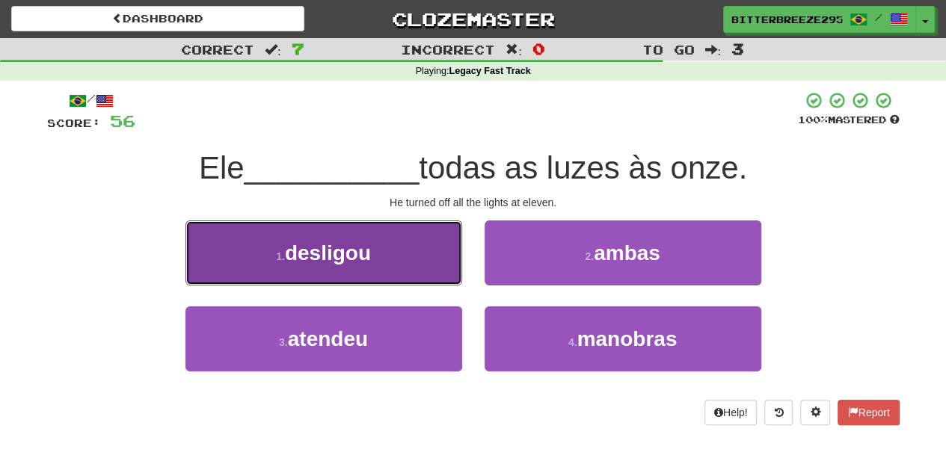
click at [396, 271] on button "1 . desligou" at bounding box center [323, 253] width 277 height 65
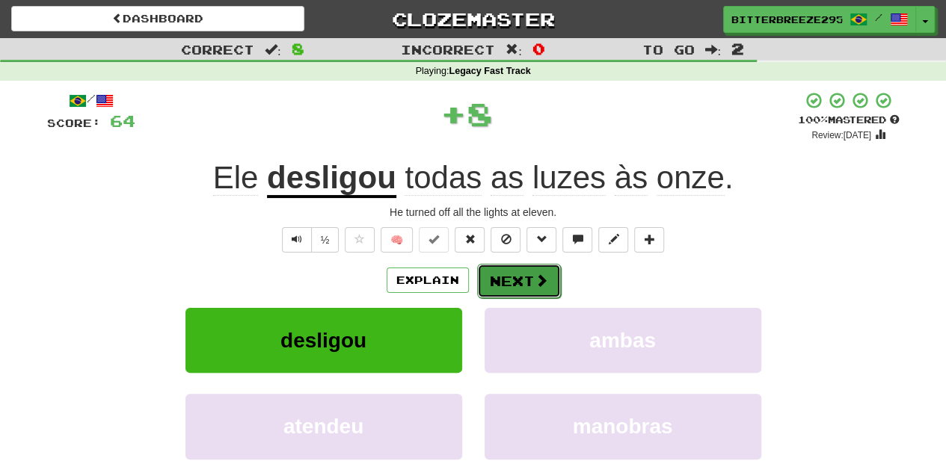
click at [490, 280] on button "Next" at bounding box center [519, 281] width 84 height 34
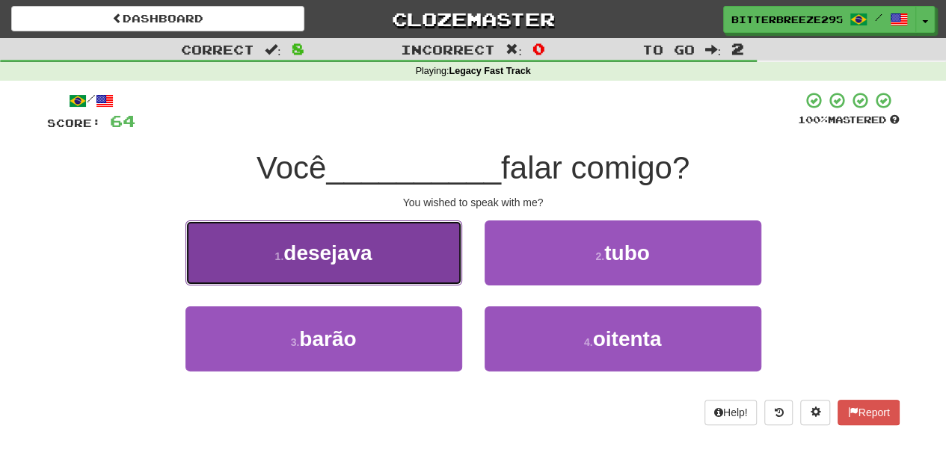
click at [413, 271] on button "1 . desejava" at bounding box center [323, 253] width 277 height 65
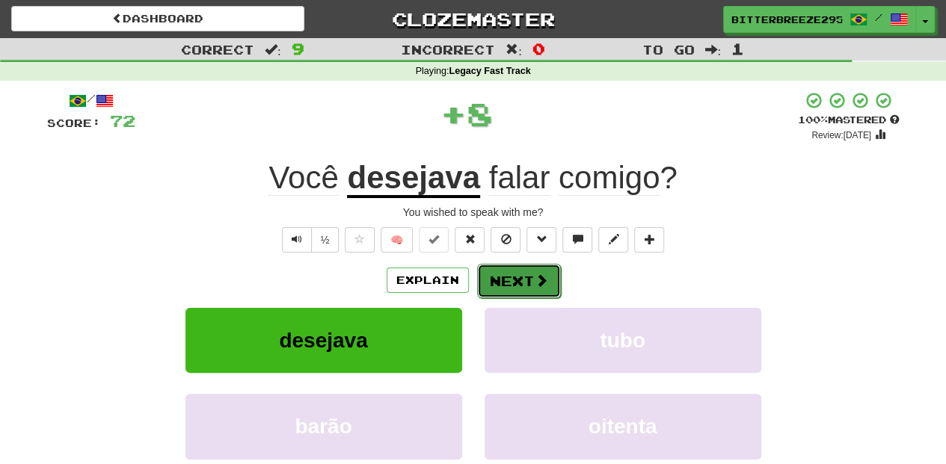
click at [505, 287] on button "Next" at bounding box center [519, 281] width 84 height 34
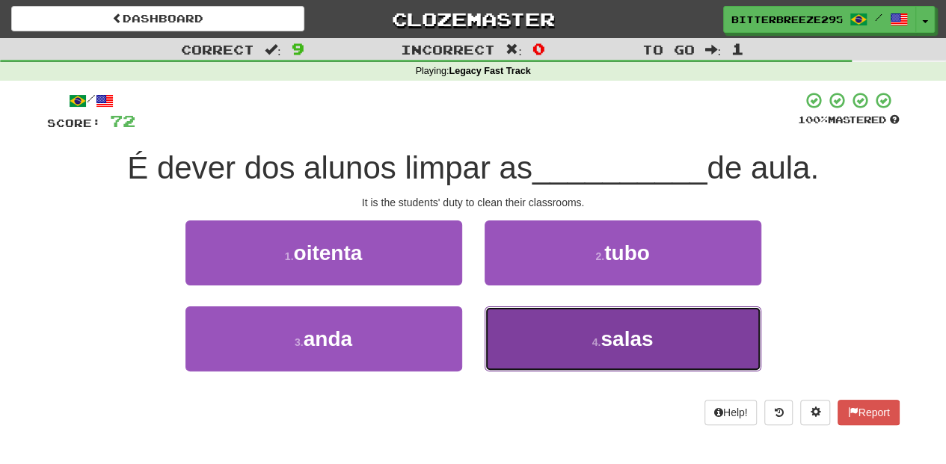
click at [547, 350] on button "4 . salas" at bounding box center [623, 339] width 277 height 65
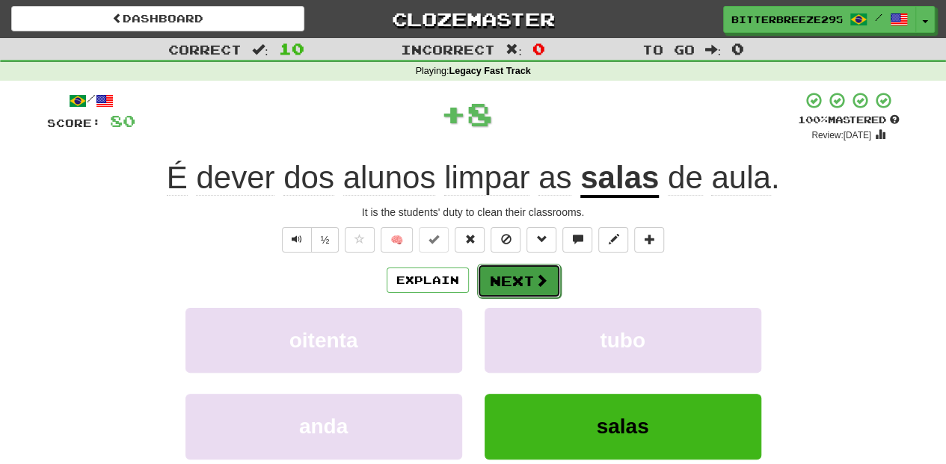
click at [520, 282] on button "Next" at bounding box center [519, 281] width 84 height 34
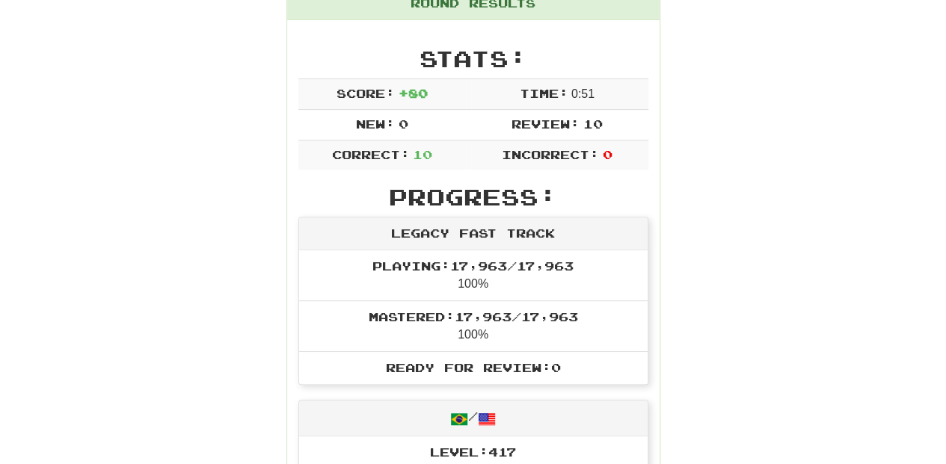
scroll to position [150, 0]
